Goal: Transaction & Acquisition: Book appointment/travel/reservation

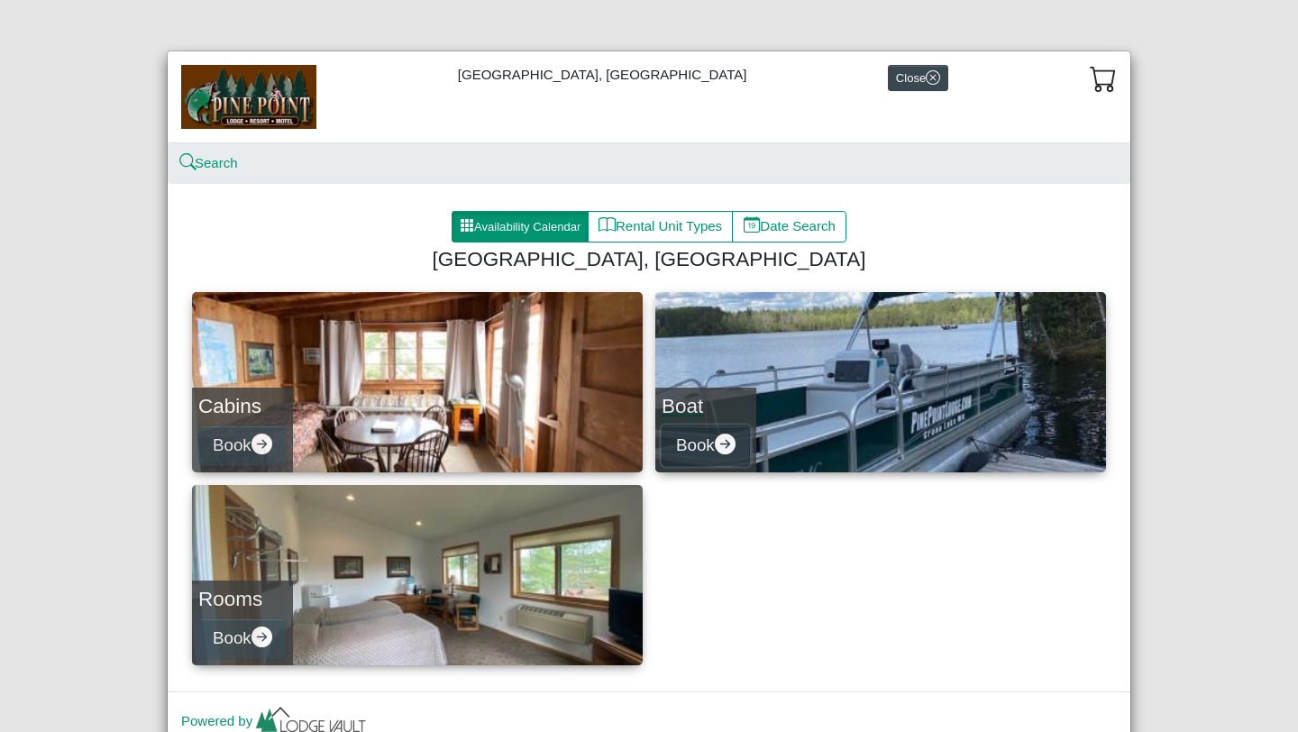
click at [710, 442] on button "Book" at bounding box center [706, 445] width 88 height 41
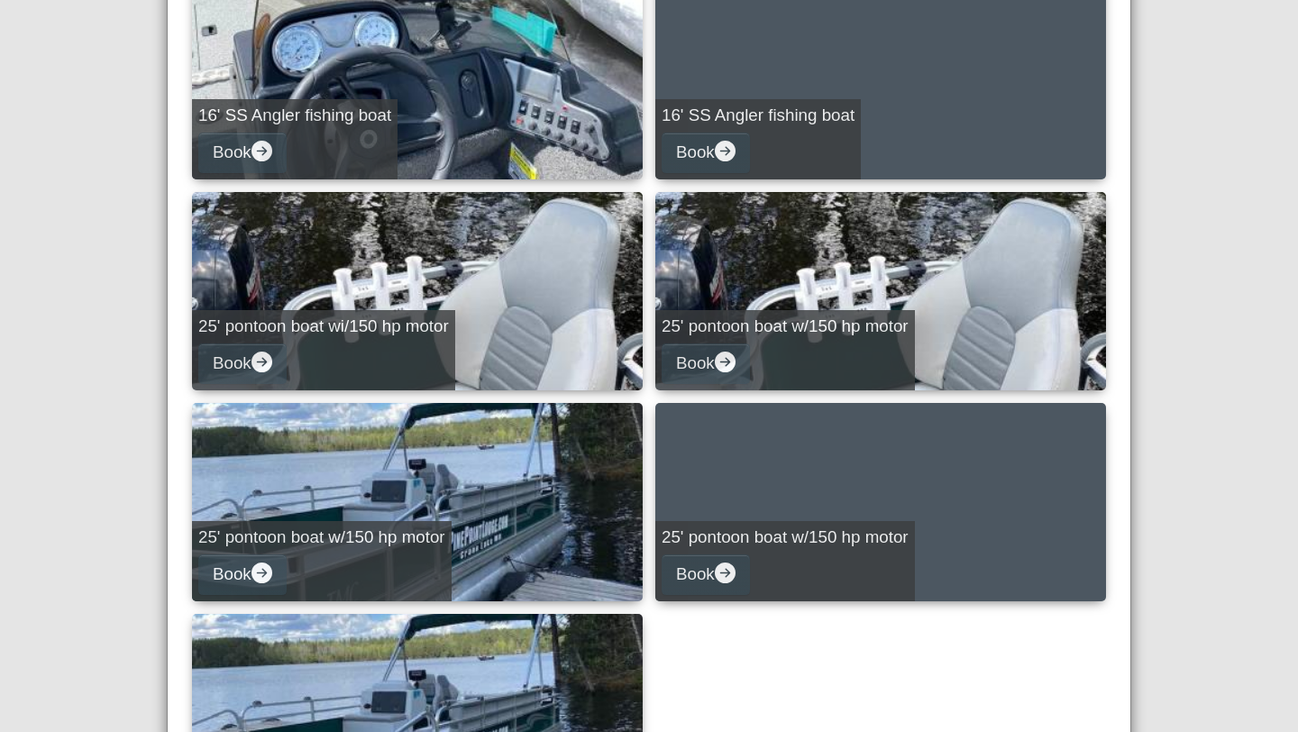
scroll to position [929, 0]
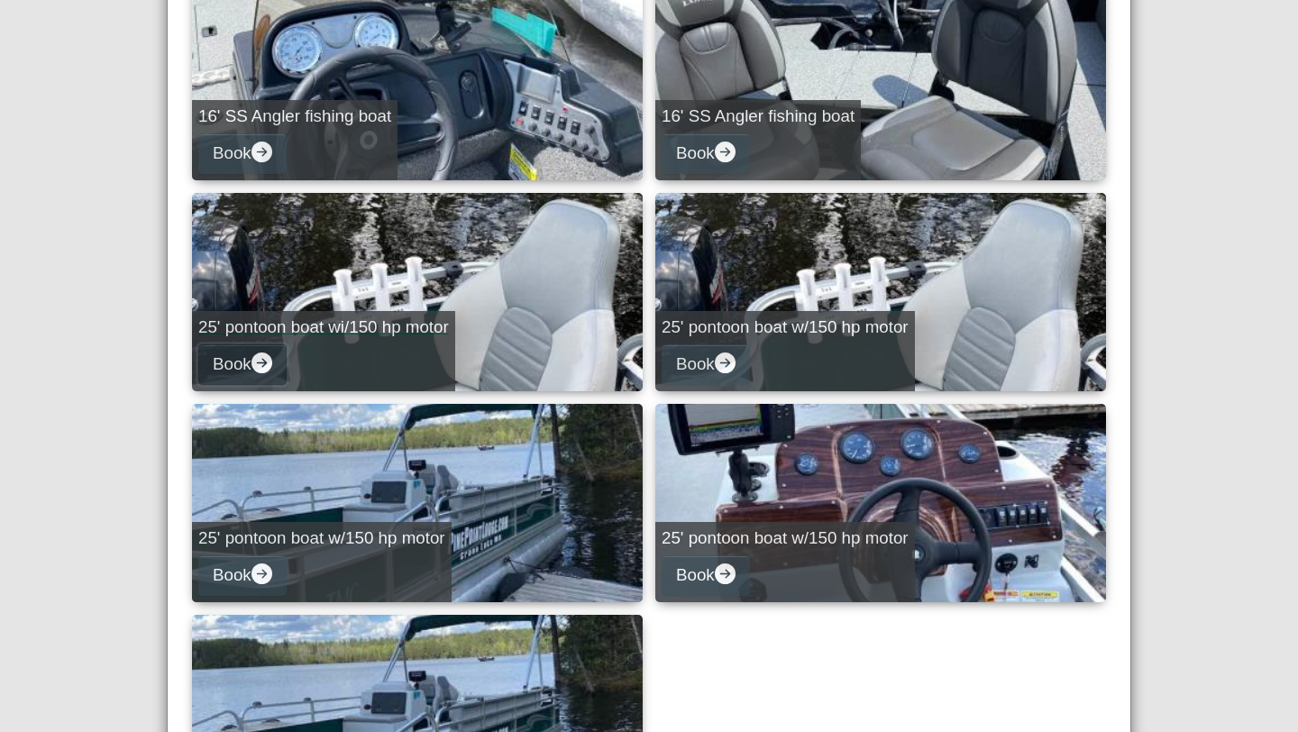
click at [249, 358] on button "Book" at bounding box center [242, 364] width 88 height 41
select select "*"
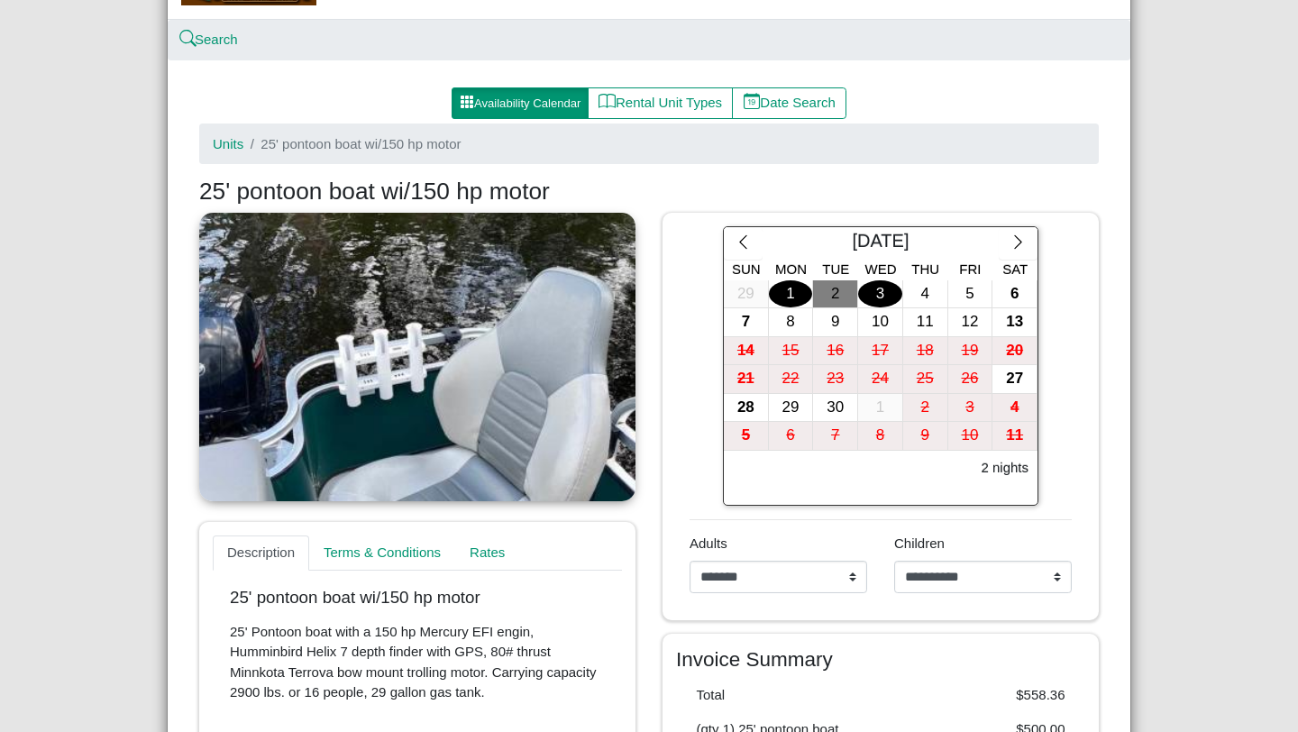
scroll to position [123, 0]
click at [743, 240] on icon "chevron left" at bounding box center [743, 241] width 17 height 17
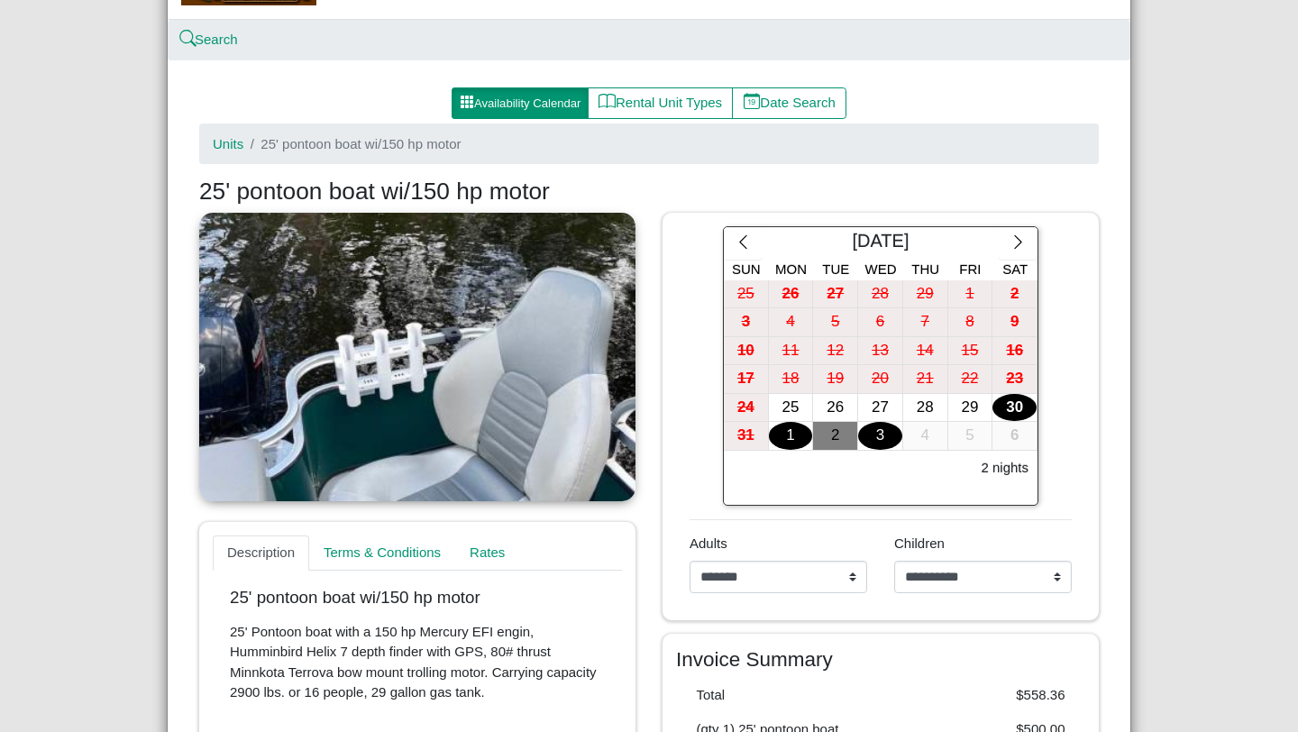
click at [1011, 407] on div "30" at bounding box center [1014, 408] width 44 height 28
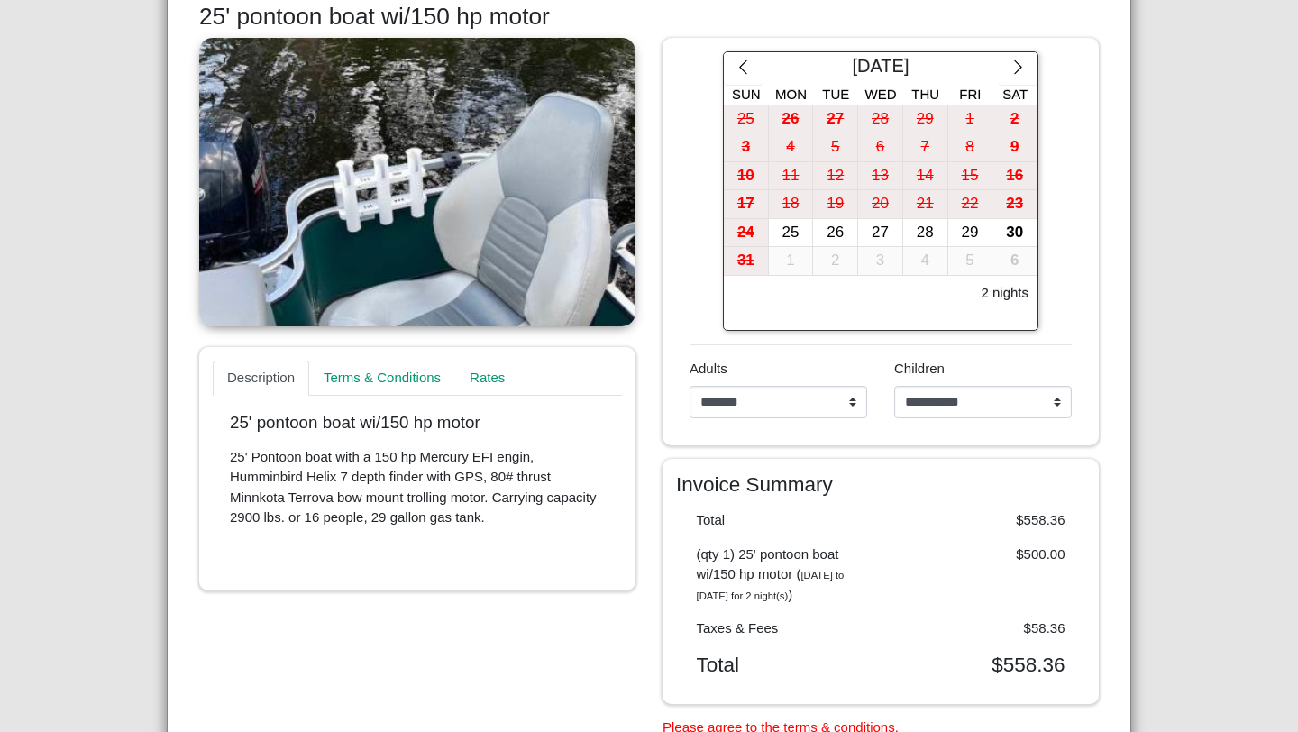
scroll to position [302, 0]
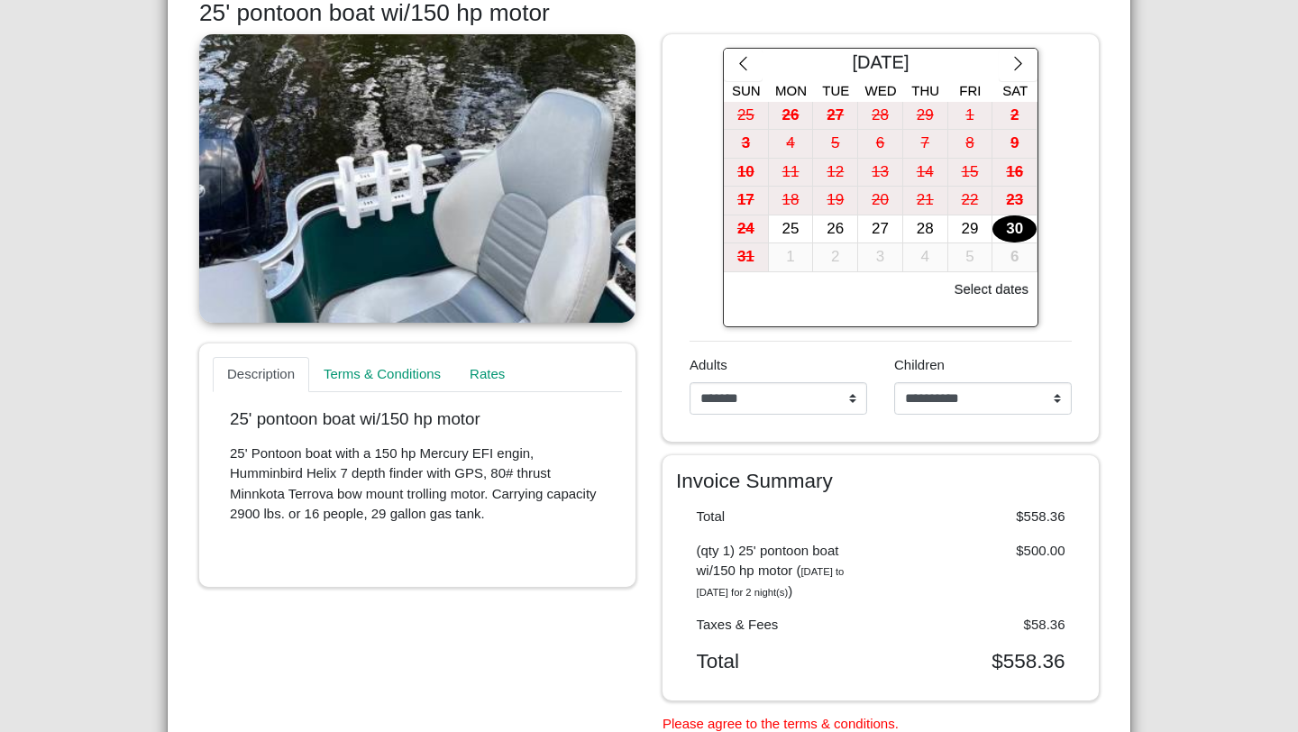
click at [1022, 232] on div "30" at bounding box center [1014, 229] width 44 height 28
click at [743, 263] on div "31" at bounding box center [746, 257] width 44 height 28
click at [1017, 226] on div "30" at bounding box center [1014, 229] width 44 height 28
click at [747, 259] on div "31" at bounding box center [746, 257] width 44 height 28
click at [1001, 221] on div "30" at bounding box center [1014, 229] width 44 height 28
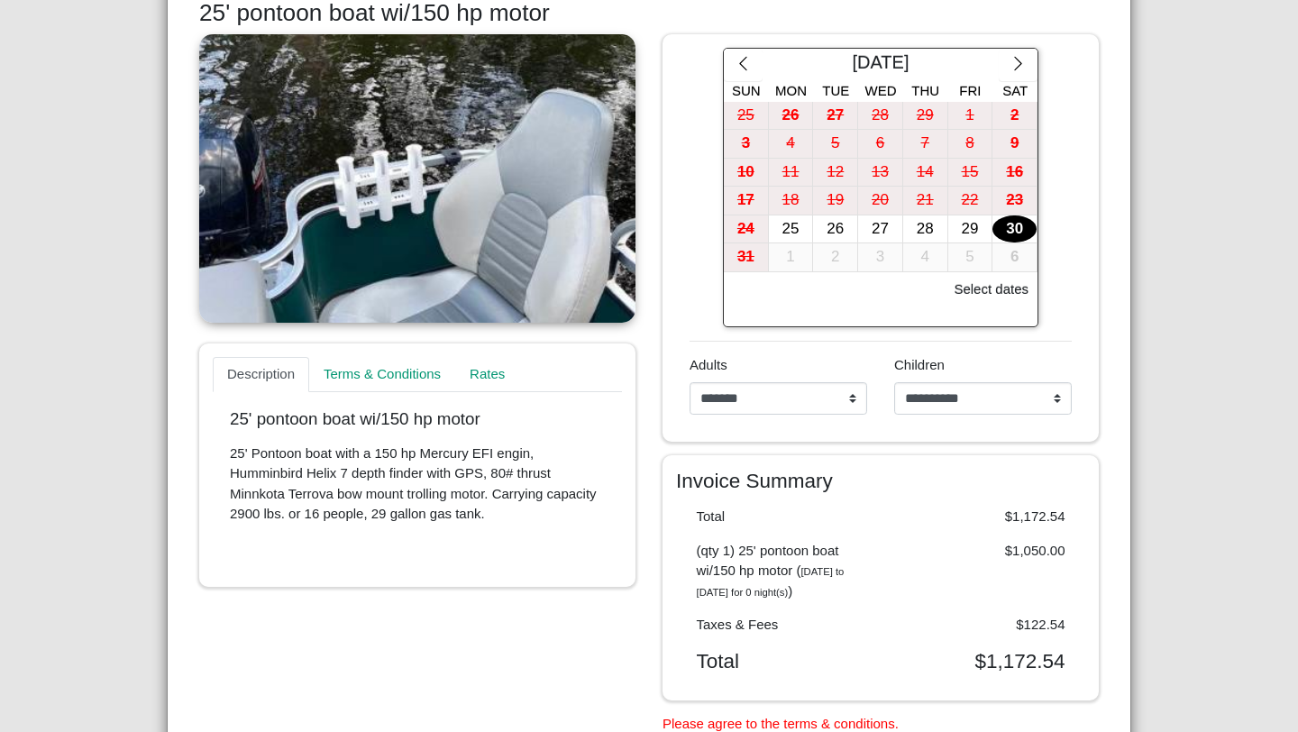
click at [1013, 223] on div "30" at bounding box center [1014, 229] width 44 height 28
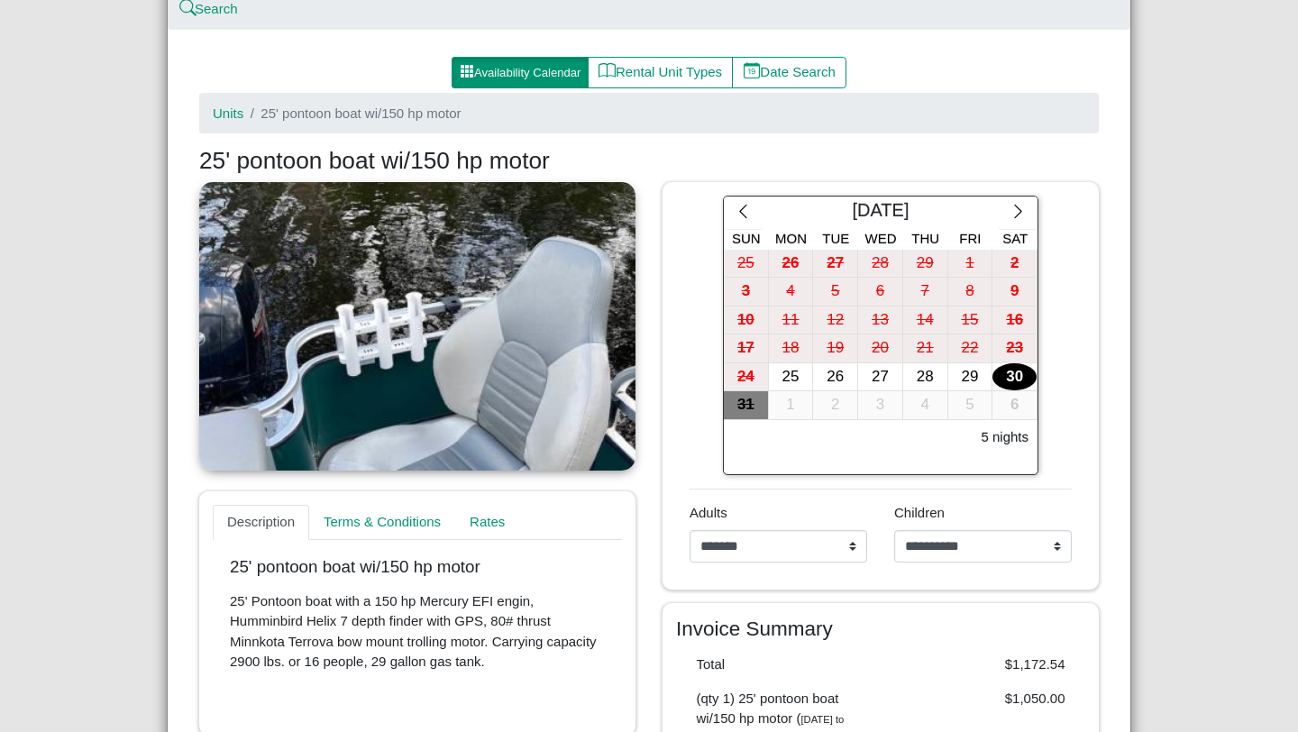
scroll to position [0, 0]
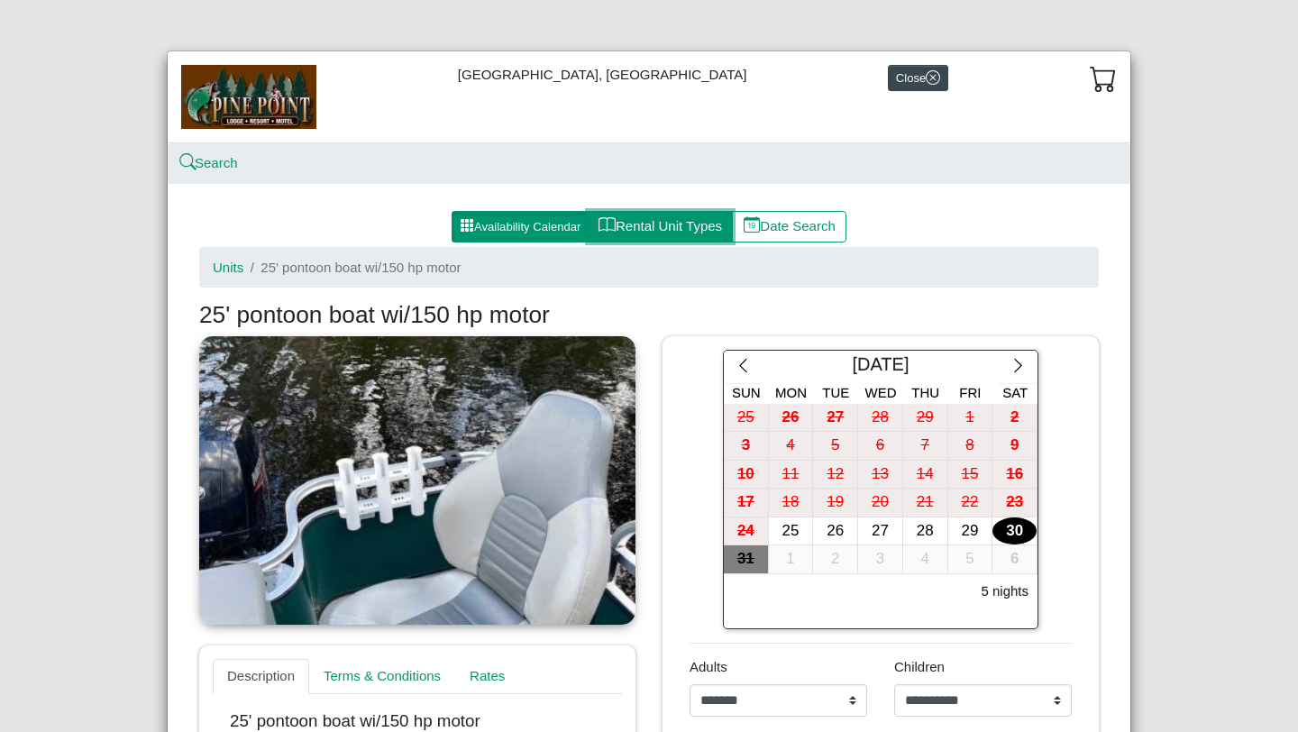
click at [660, 218] on button "Rental Unit Types" at bounding box center [660, 227] width 145 height 32
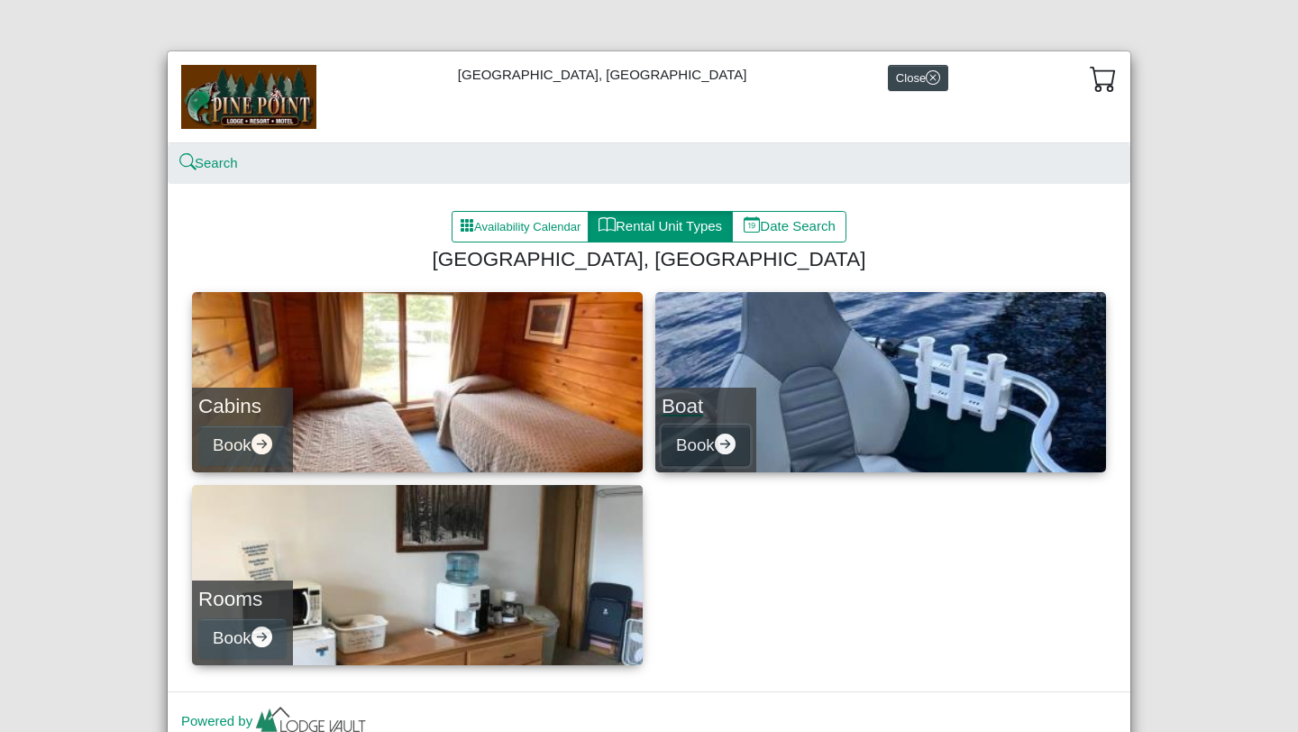
click at [713, 439] on button "Book" at bounding box center [706, 445] width 88 height 41
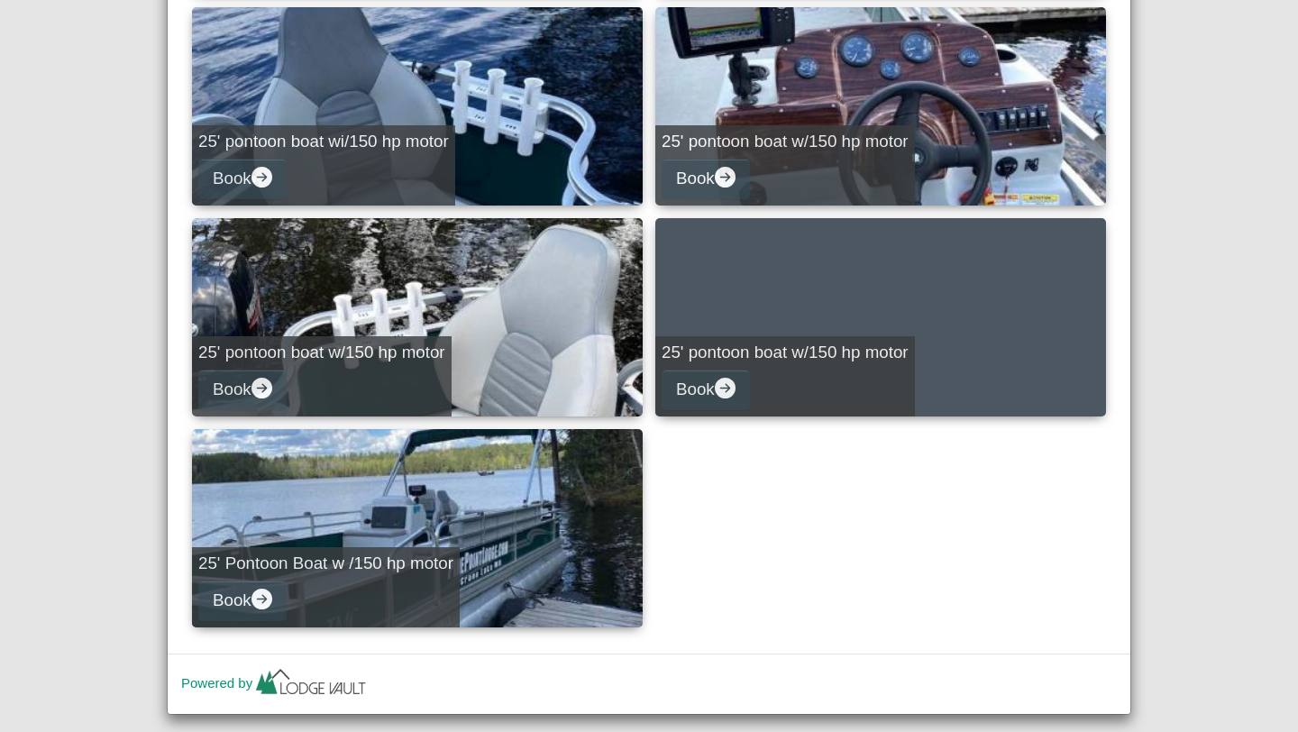
scroll to position [1148, 0]
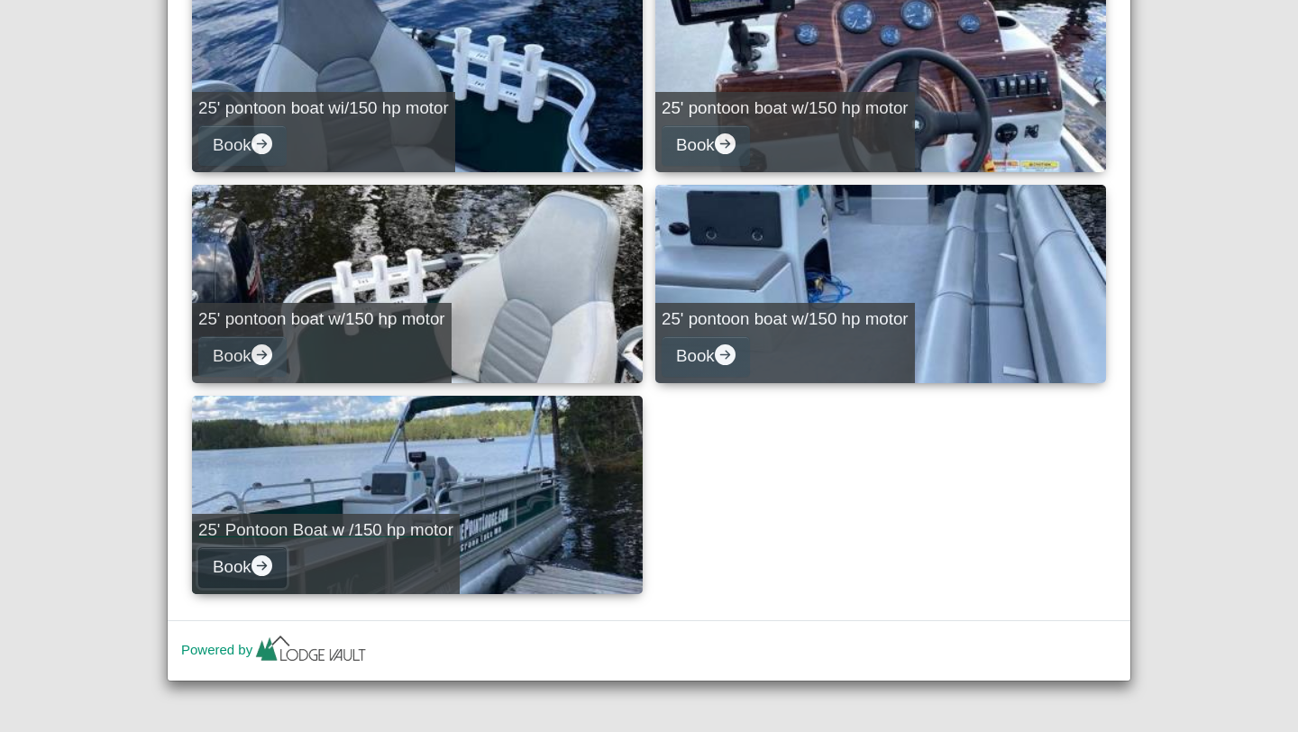
click at [261, 568] on icon "arrow right circle fill" at bounding box center [262, 565] width 21 height 21
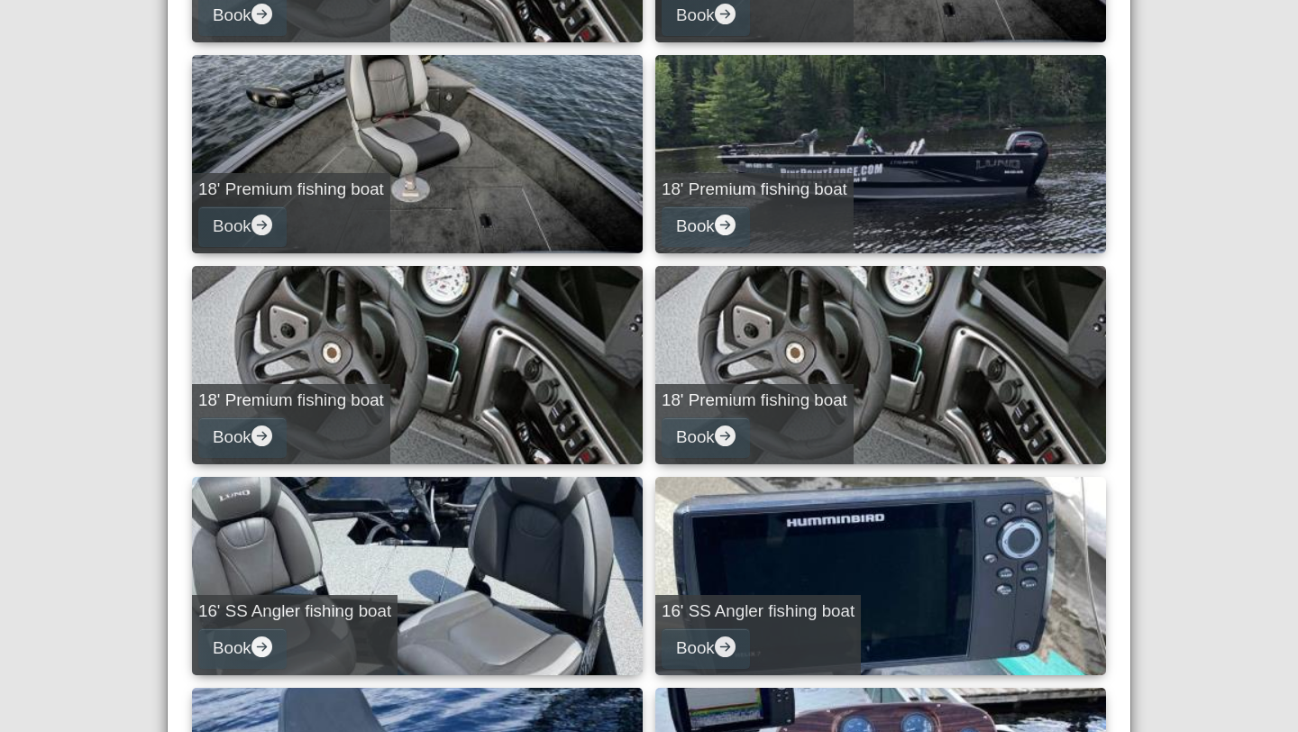
select select "*"
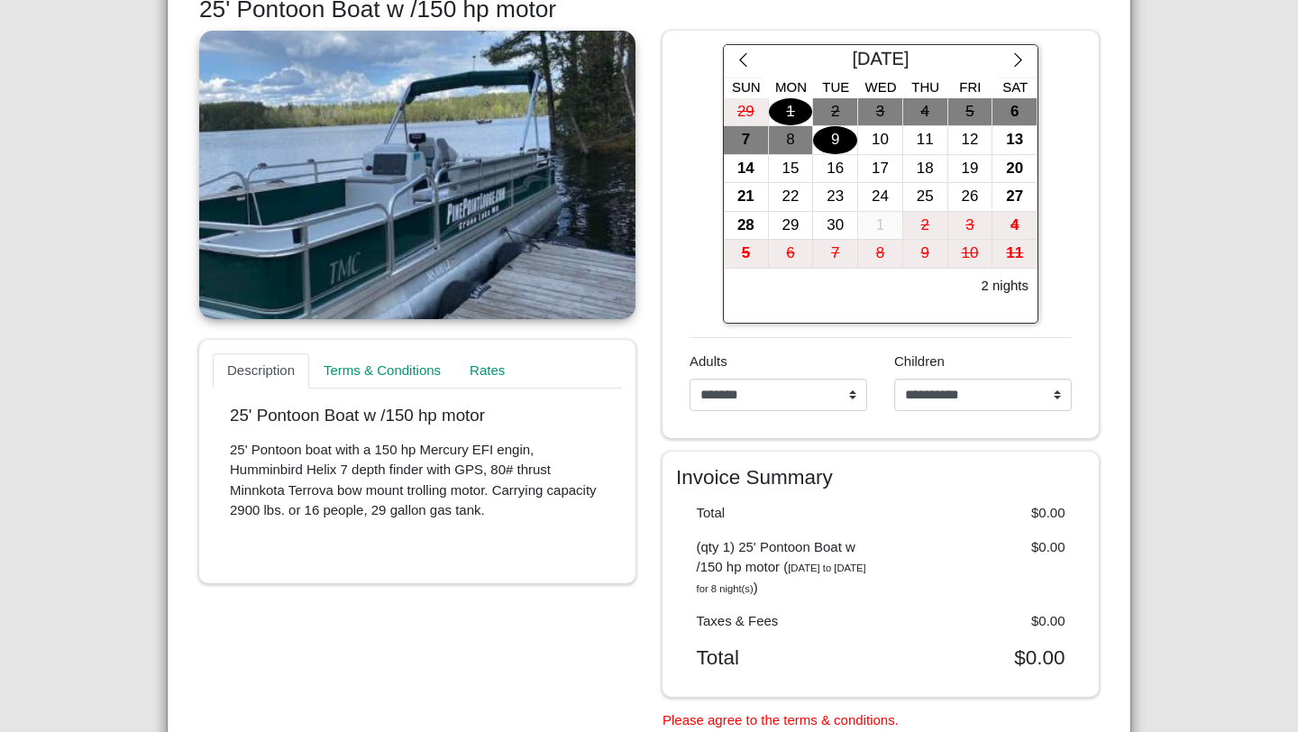
scroll to position [304, 0]
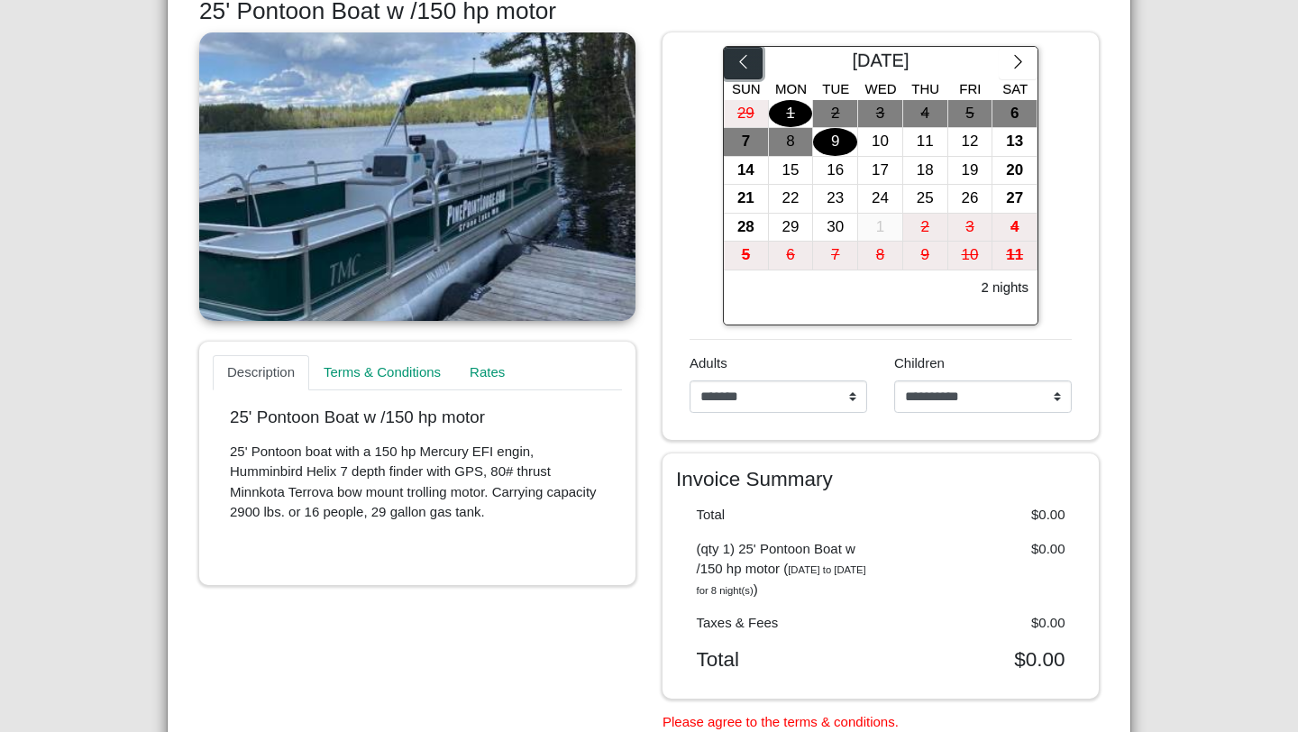
click at [745, 58] on icon "chevron left" at bounding box center [743, 61] width 17 height 17
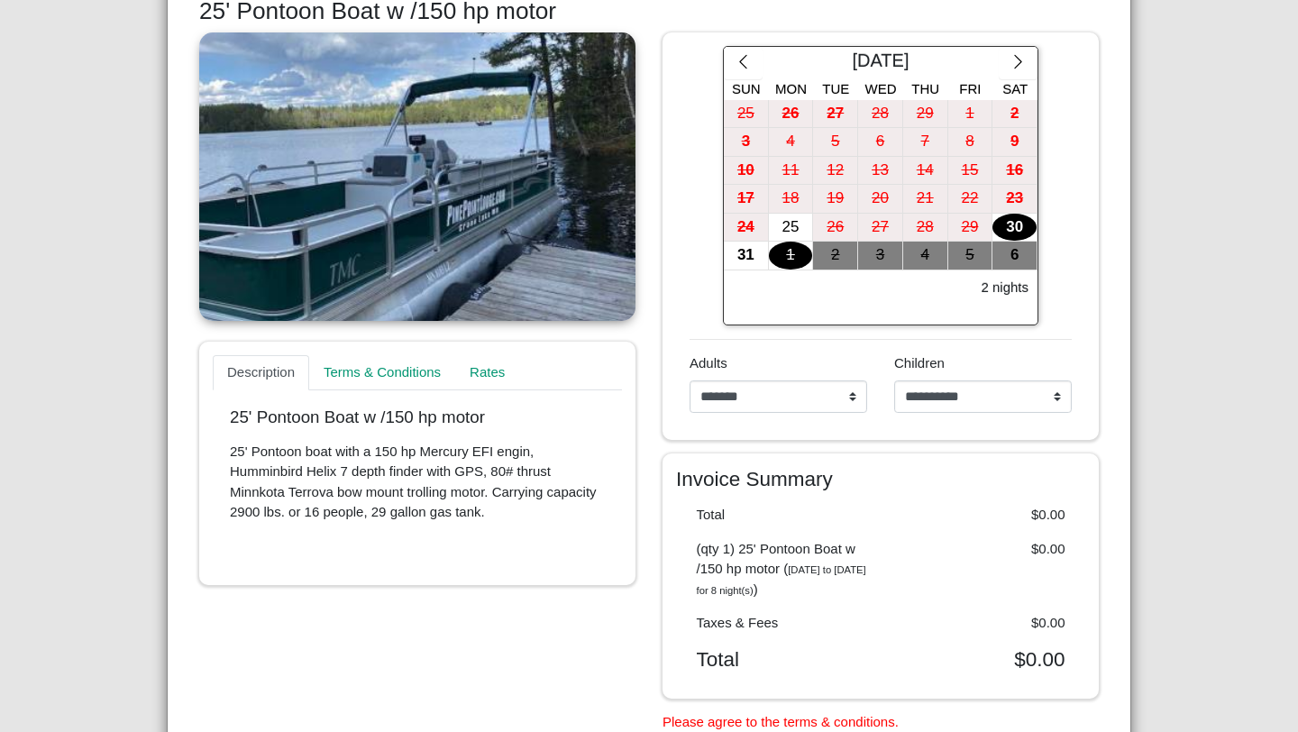
click at [1021, 232] on div "30" at bounding box center [1014, 228] width 44 height 28
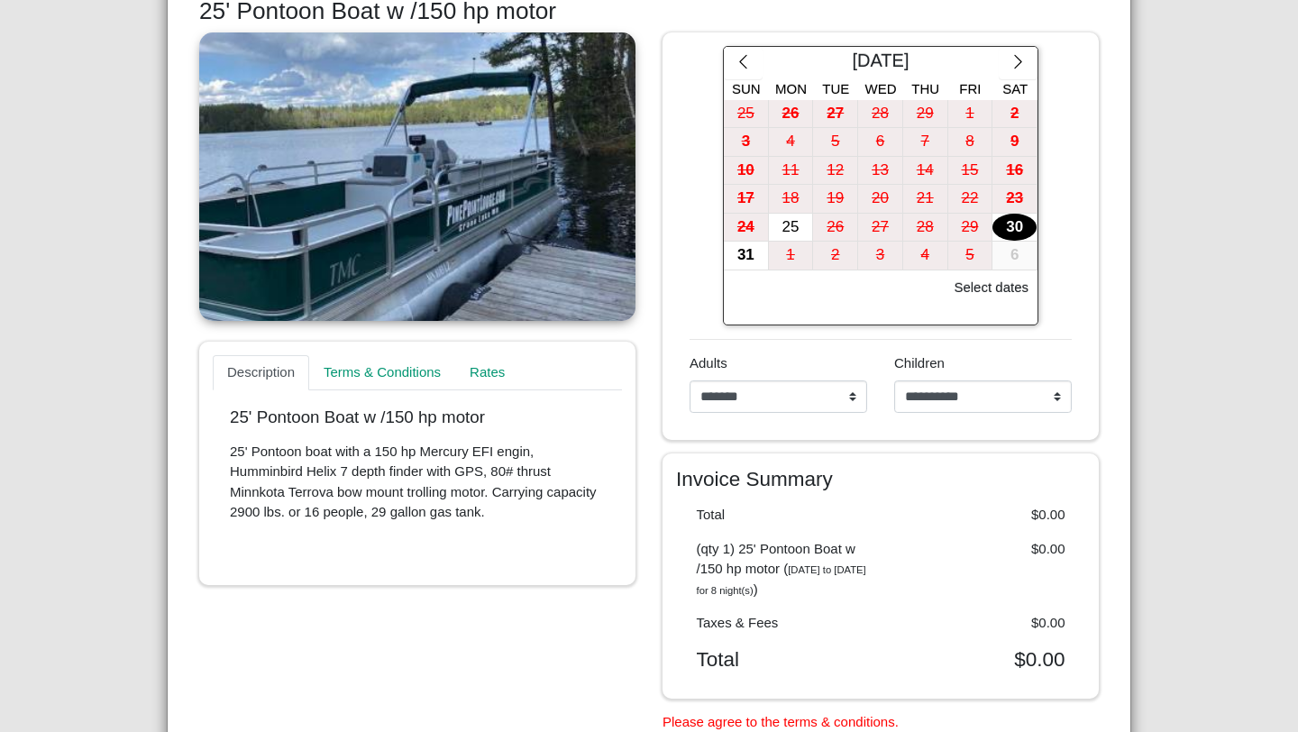
click at [1023, 225] on div "30" at bounding box center [1014, 228] width 44 height 28
click at [1015, 224] on div "30" at bounding box center [1014, 228] width 44 height 28
click at [747, 256] on div "31" at bounding box center [746, 256] width 44 height 28
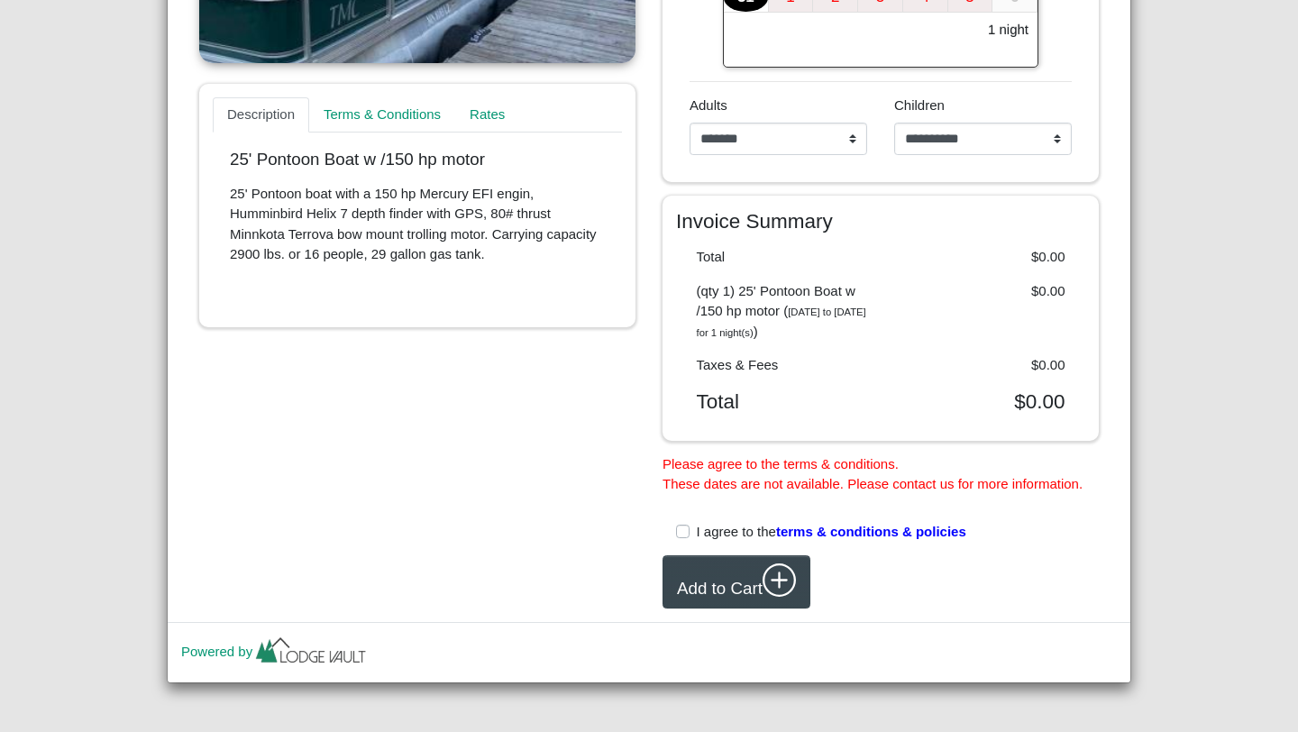
scroll to position [565, 0]
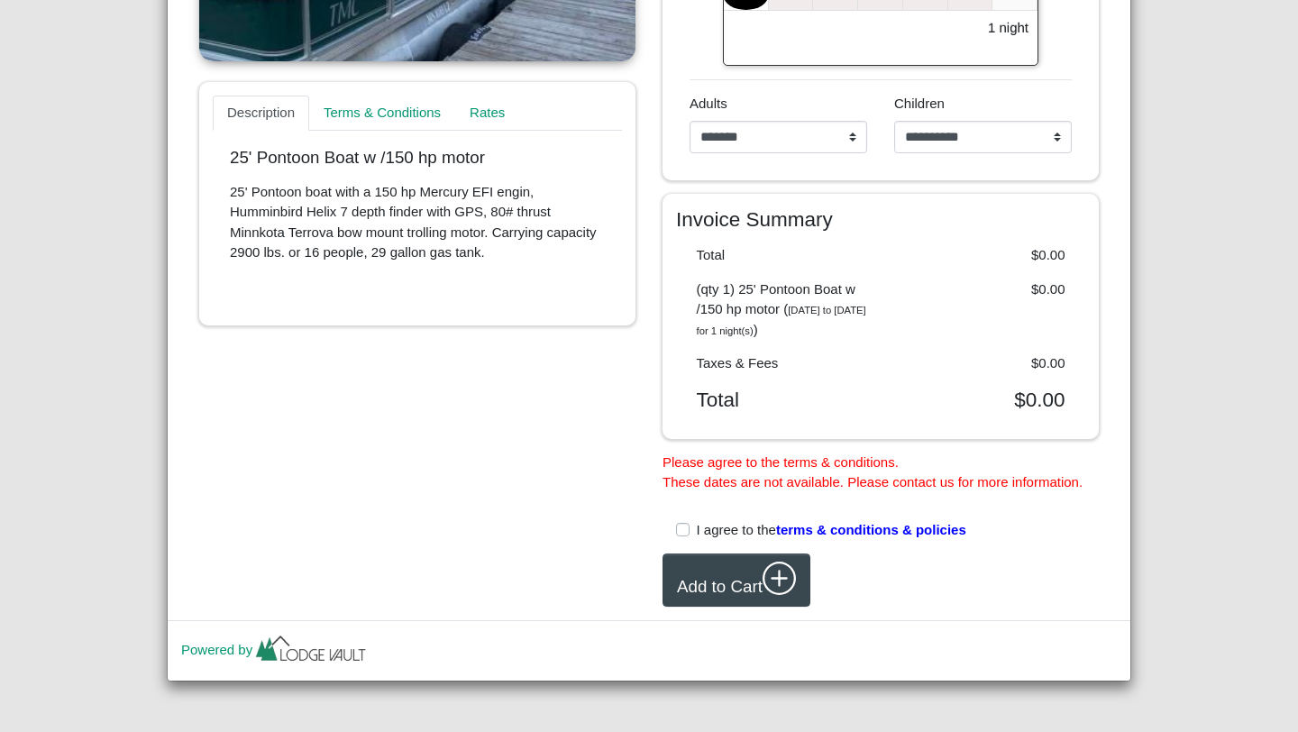
click at [697, 541] on label "I agree to the terms & conditions & policies" at bounding box center [832, 530] width 270 height 21
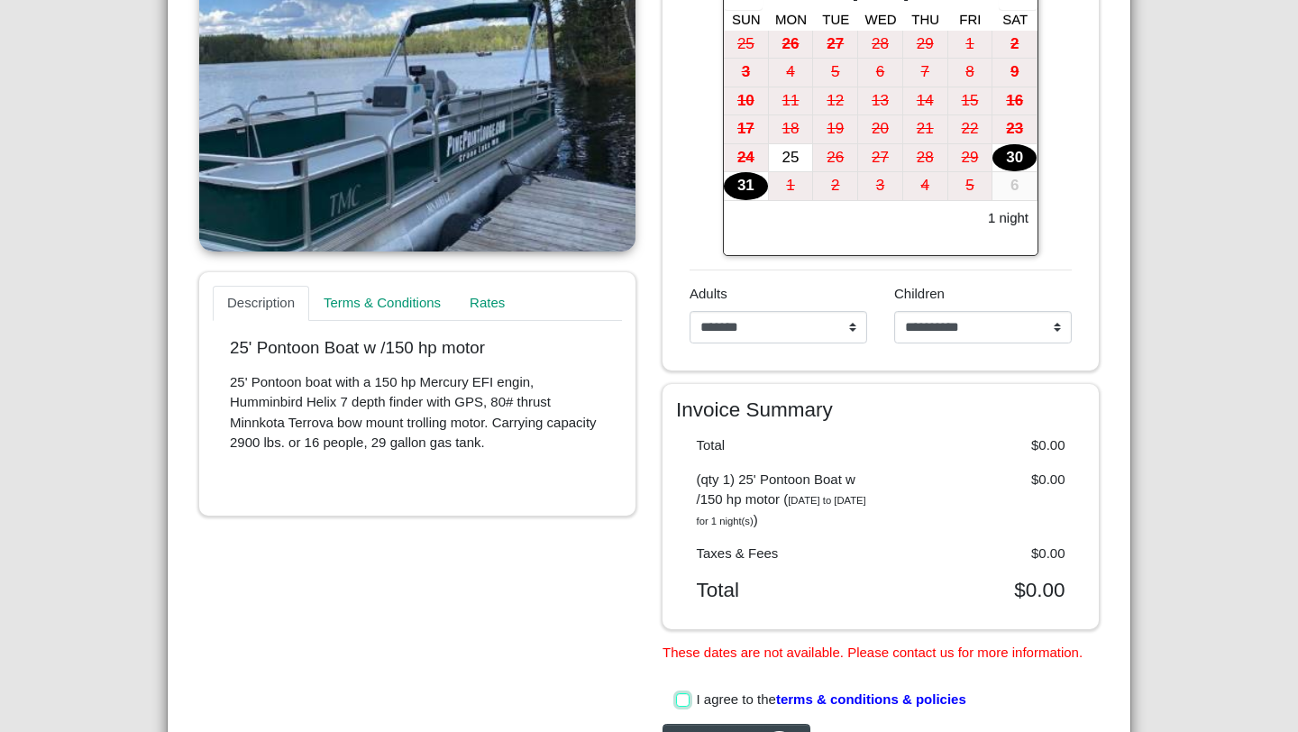
scroll to position [364, 0]
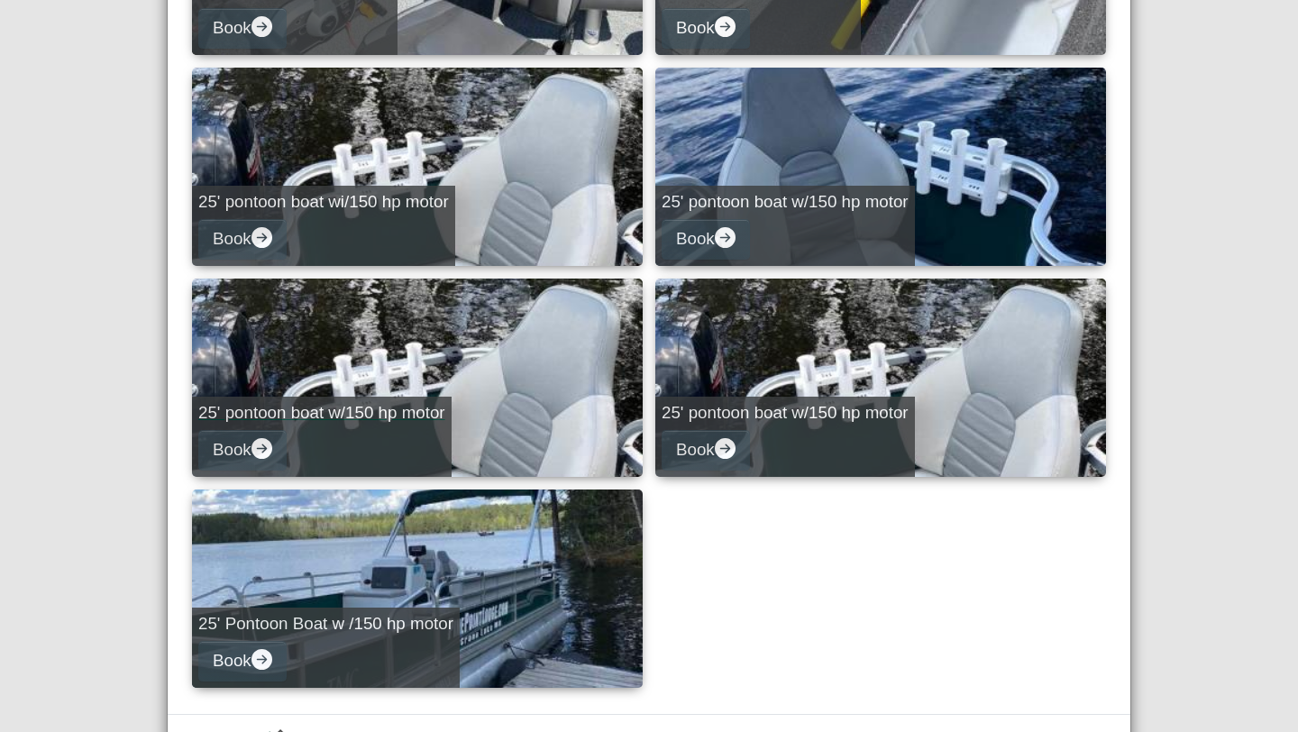
scroll to position [1056, 0]
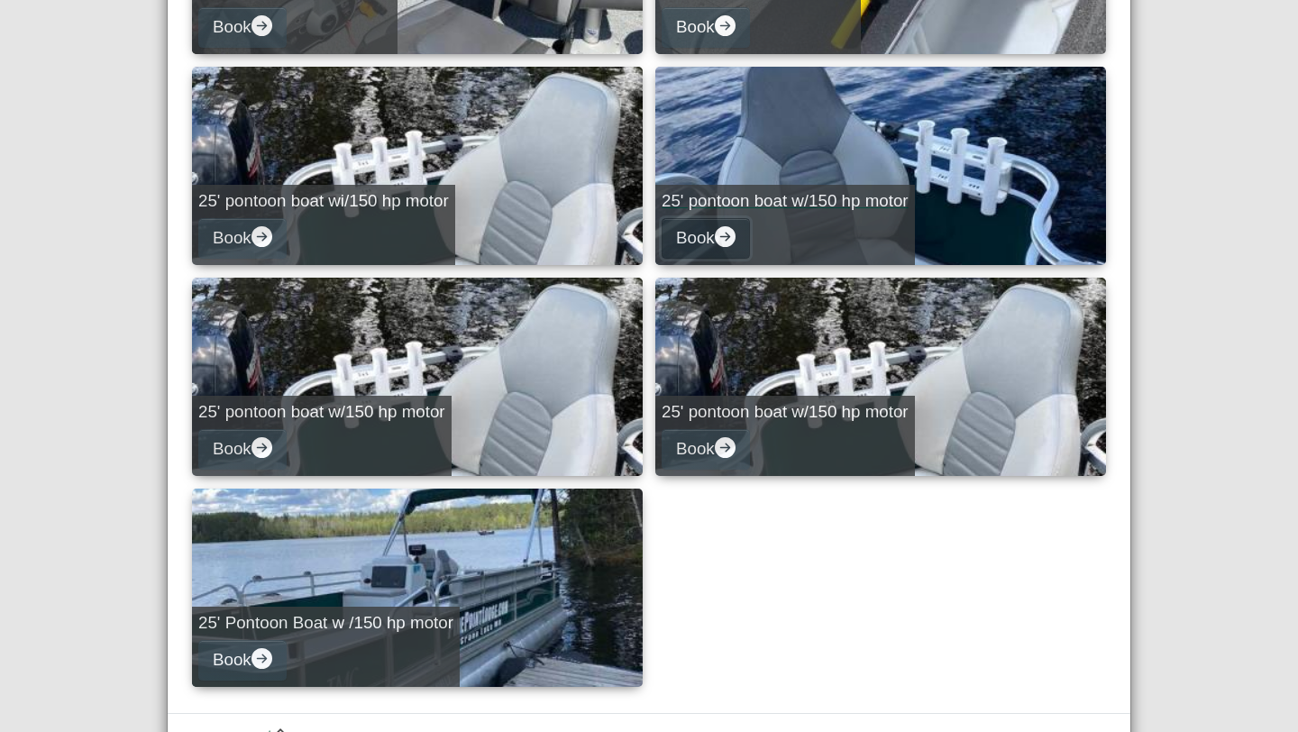
click at [721, 236] on icon "arrow right circle fill" at bounding box center [725, 236] width 21 height 21
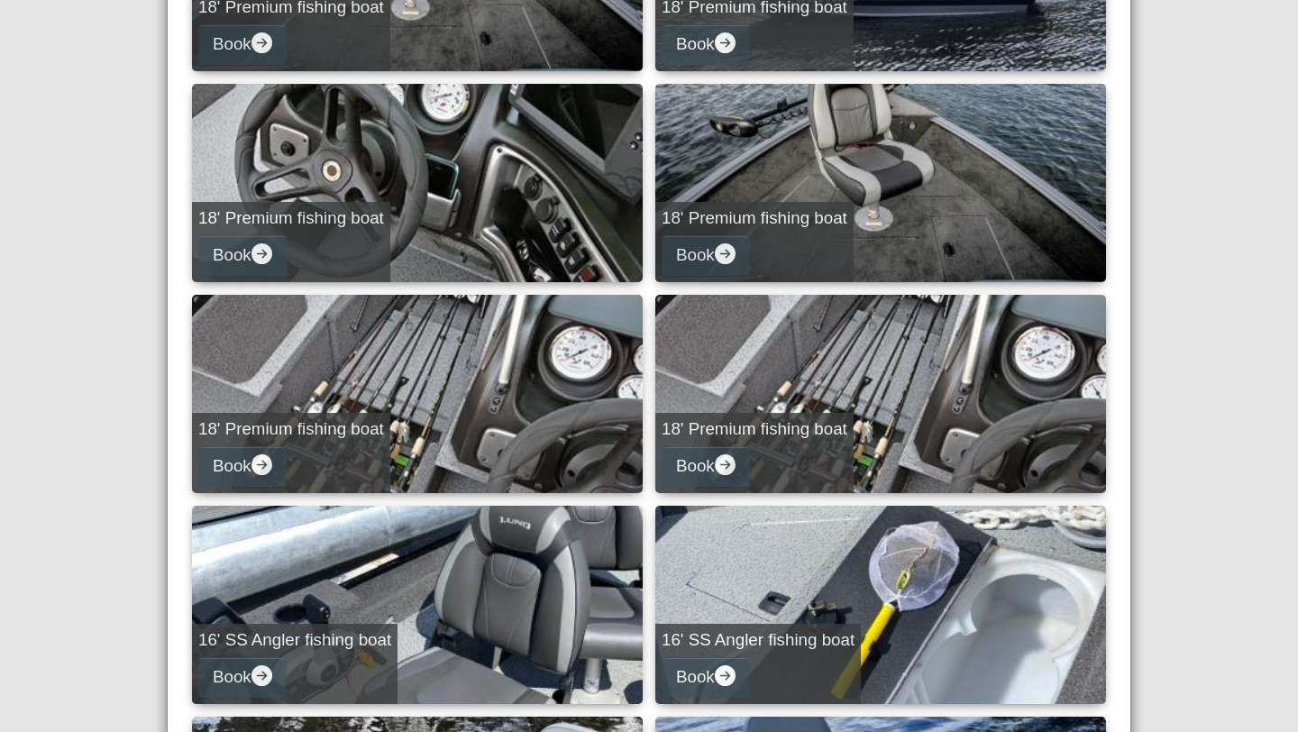
select select "*"
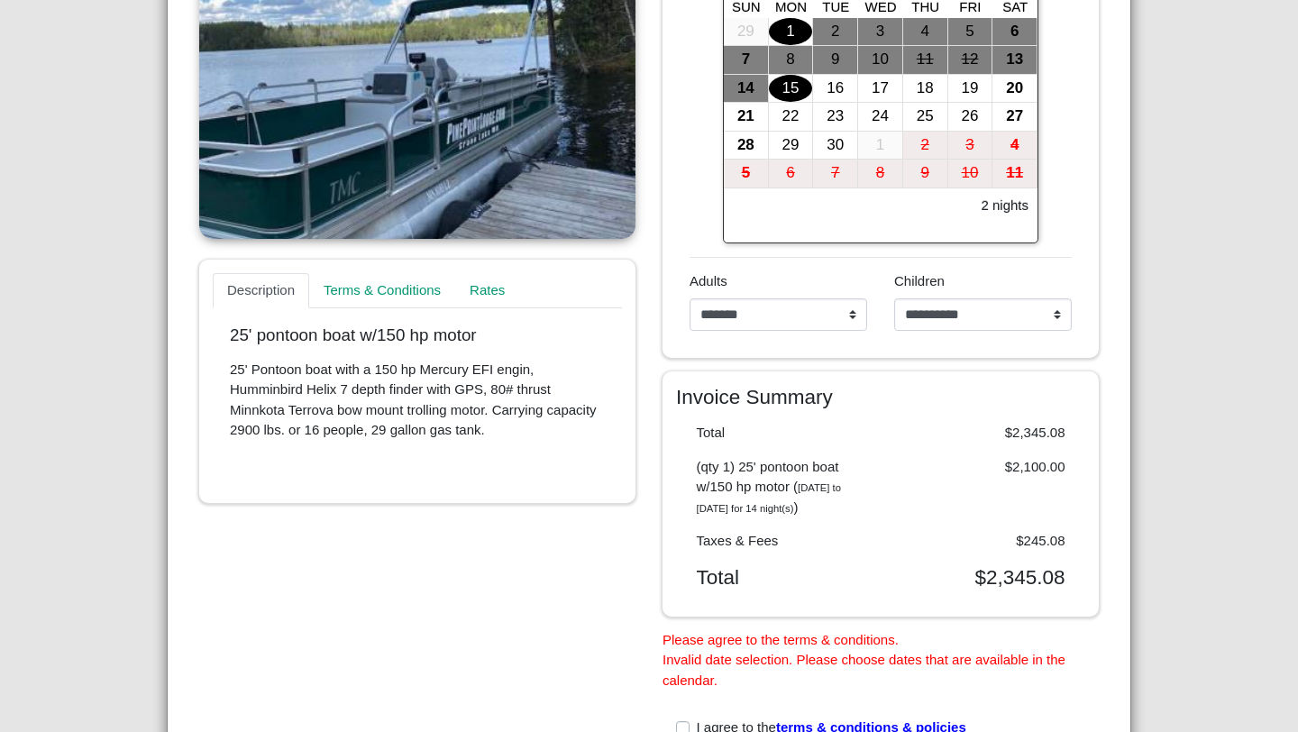
scroll to position [330, 0]
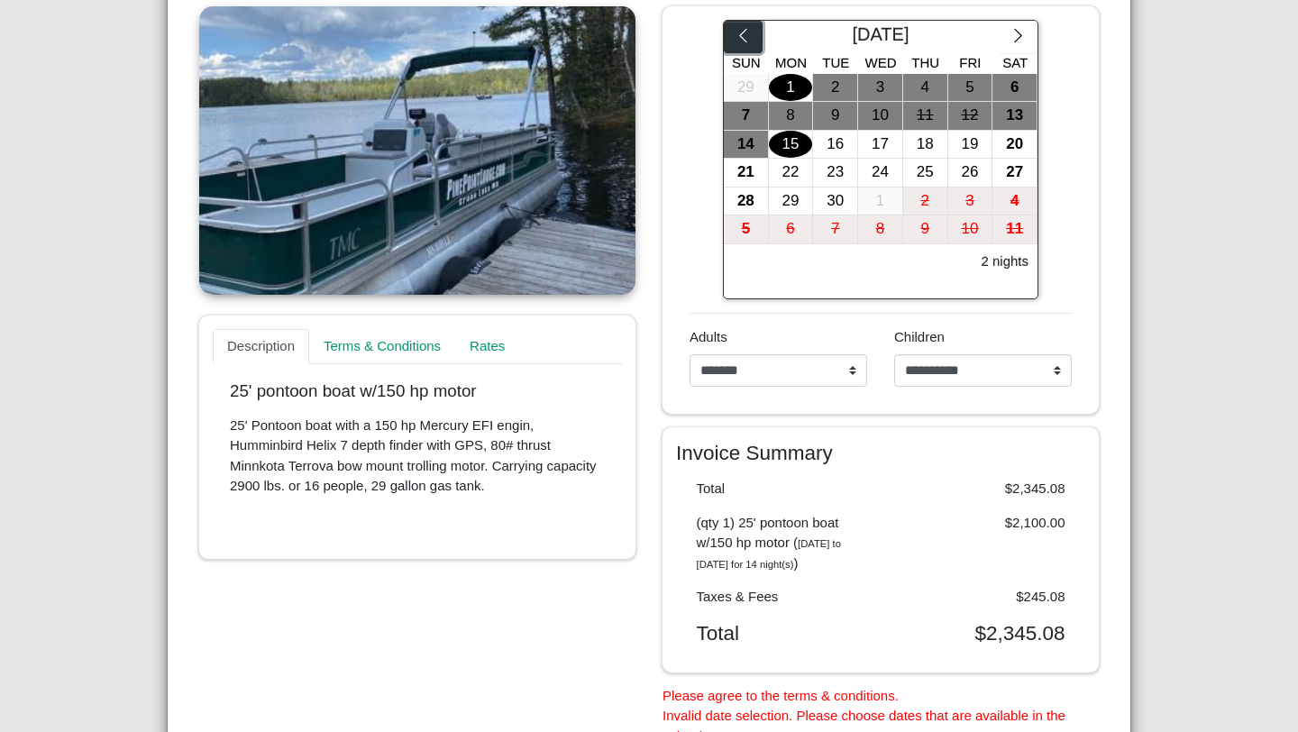
click at [741, 29] on icon "chevron left" at bounding box center [743, 35] width 17 height 17
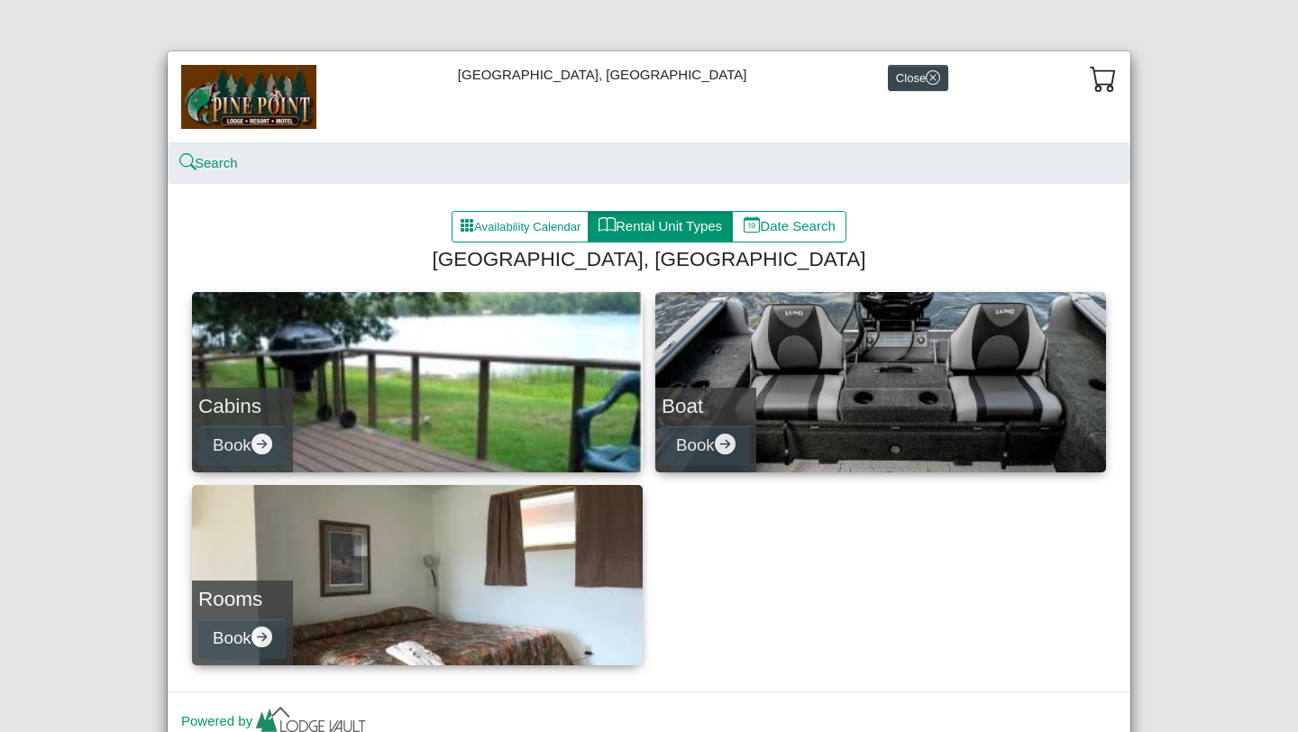
select select "*"
